Goal: Information Seeking & Learning: Learn about a topic

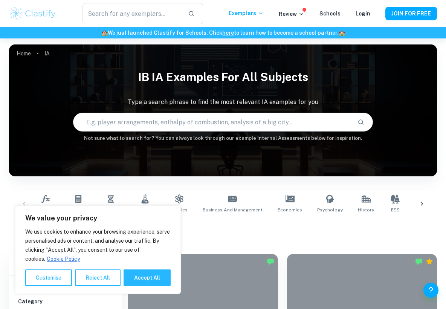
click at [160, 188] on div "Math AA Math AI Biology Chemistry Physics Business and Management Economics Psy…" at bounding box center [223, 203] width 428 height 37
click at [166, 187] on div "Math AA Math AI Biology Chemistry Physics Business and Management Economics Psy…" at bounding box center [223, 203] width 428 height 37
click at [180, 199] on icon at bounding box center [179, 198] width 9 height 9
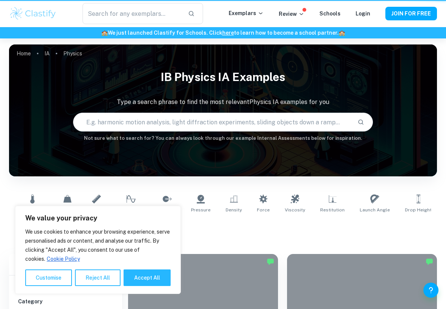
type input "Physics"
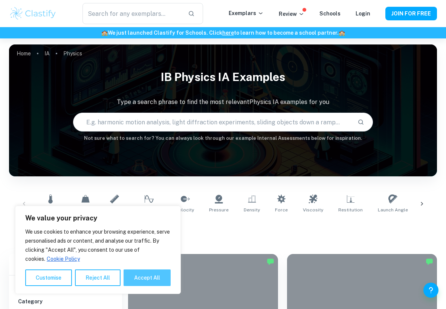
click at [157, 277] on button "Accept All" at bounding box center [146, 277] width 47 height 17
checkbox input "true"
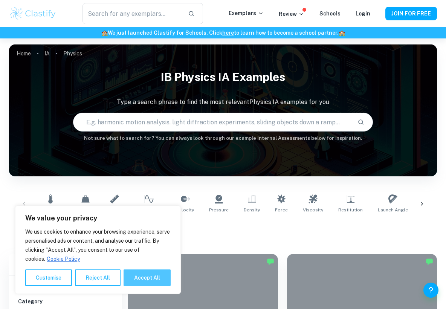
checkbox input "true"
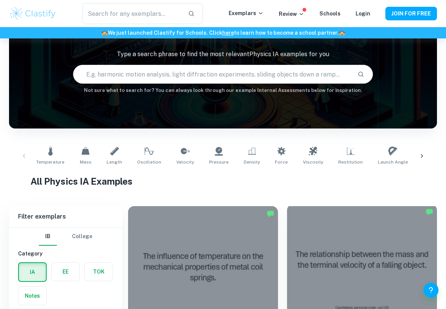
scroll to position [150, 0]
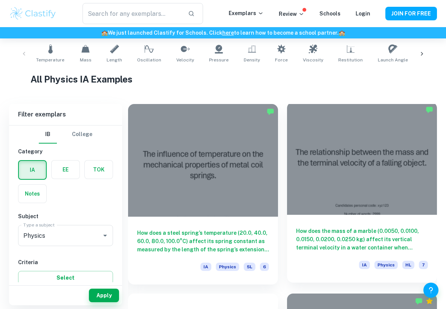
click at [314, 245] on h6 "How does the mass of a marble (0.0050, 0.0100, 0.0150, 0.0200, 0.0250 kg) affec…" at bounding box center [362, 239] width 132 height 25
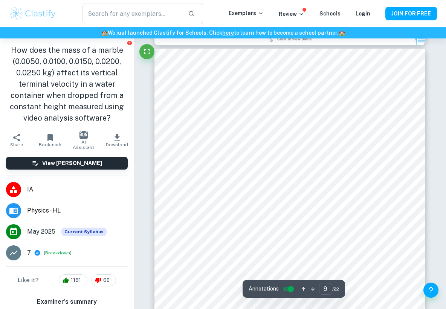
scroll to position [3196, 0]
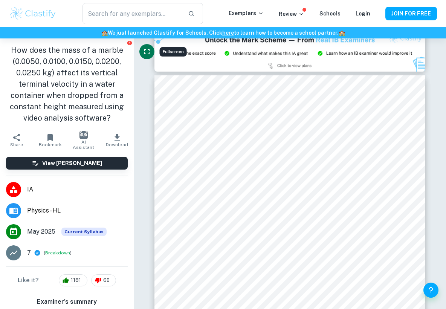
click at [148, 49] on icon "Fullscreen" at bounding box center [146, 51] width 5 height 5
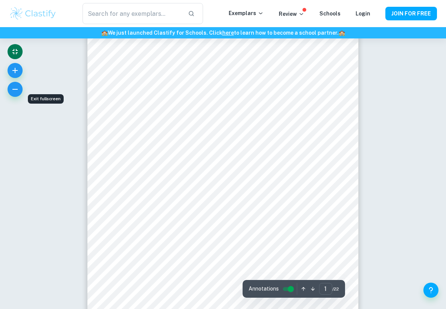
scroll to position [98, 0]
type input "2"
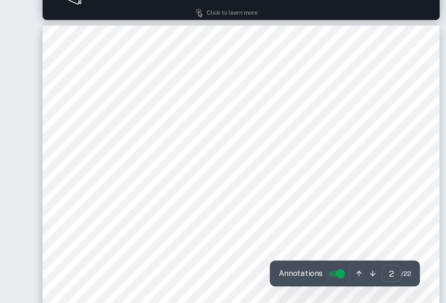
scroll to position [364, 0]
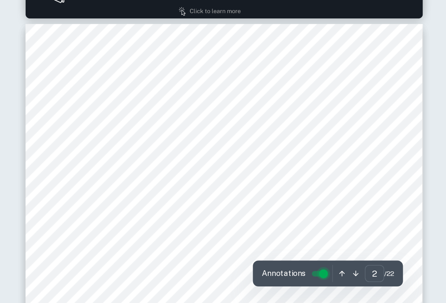
click at [277, 279] on input "controlled" at bounding box center [290, 283] width 27 height 9
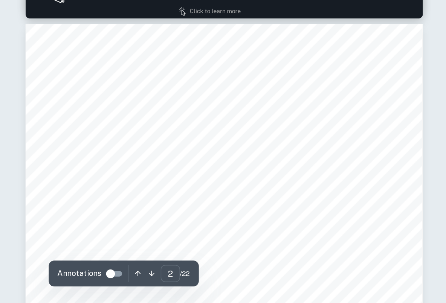
click at [132, 279] on input "controlled" at bounding box center [145, 283] width 27 height 9
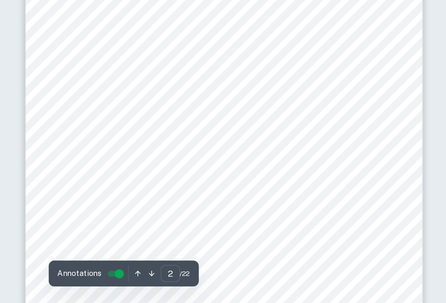
scroll to position [524, 0]
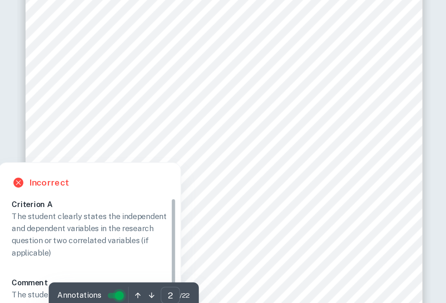
click at [138, 279] on input "controlled" at bounding box center [151, 283] width 27 height 9
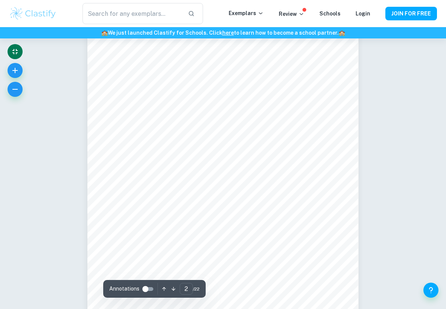
scroll to position [476, 0]
click at [294, 15] on p "Review" at bounding box center [292, 14] width 26 height 8
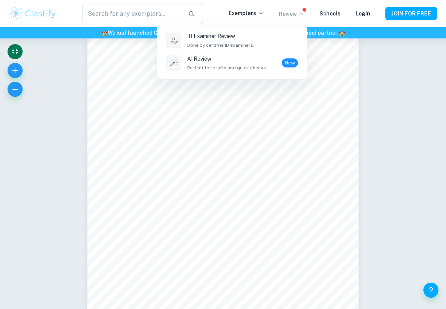
click at [294, 15] on div at bounding box center [223, 154] width 446 height 309
